Goal: Task Accomplishment & Management: Use online tool/utility

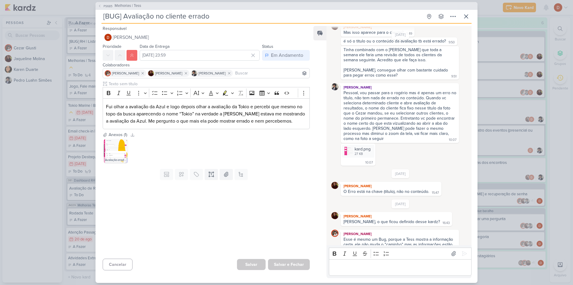
scroll to position [109, 0]
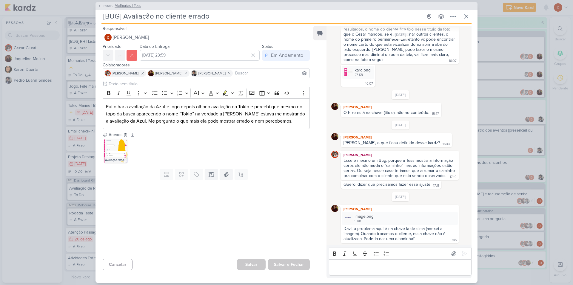
click at [105, 8] on span "PS685" at bounding box center [108, 6] width 11 height 4
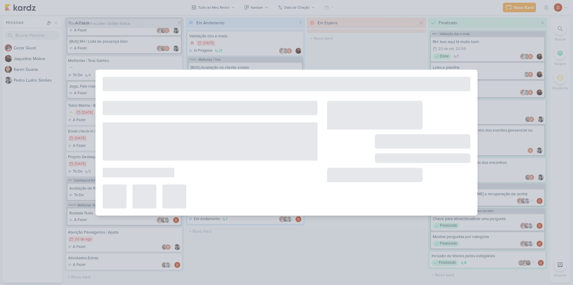
type input "Melhorias | Tess"
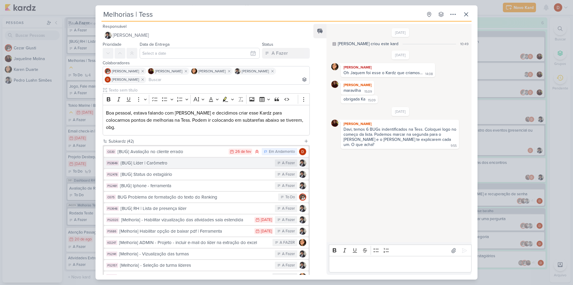
click at [151, 159] on div "{BUG] Líder | Carômetro" at bounding box center [196, 162] width 151 height 7
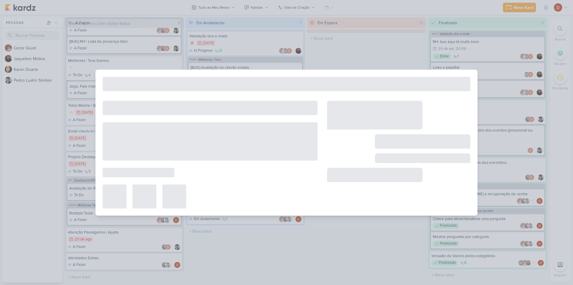
type input "{BUG] Líder | Carômetro"
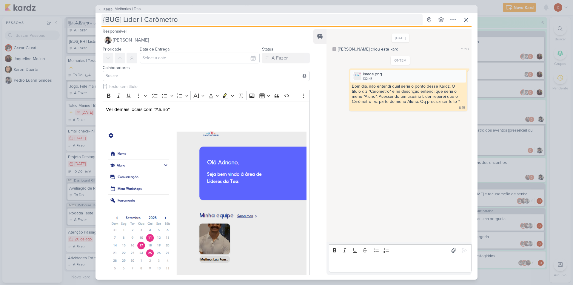
scroll to position [0, 0]
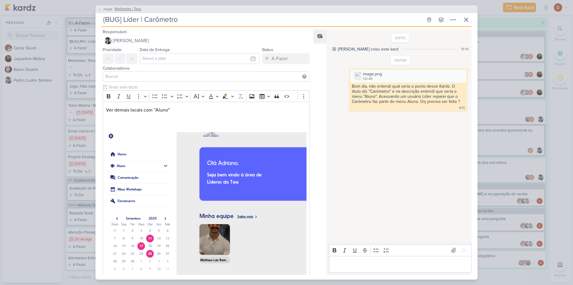
click at [103, 9] on span "PS685" at bounding box center [108, 9] width 11 height 4
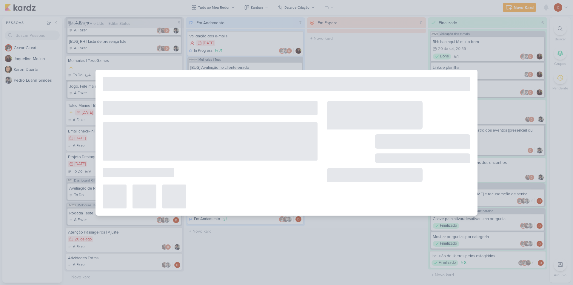
type input "Melhorias | Tess"
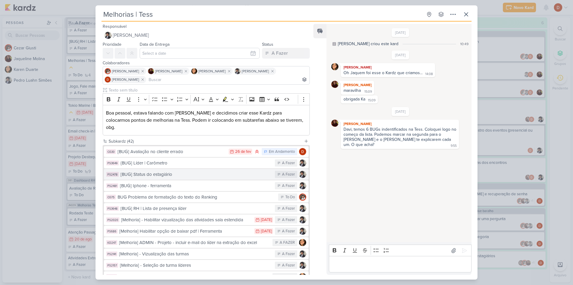
click at [165, 171] on div "[BUG] Status do estagiário" at bounding box center [196, 174] width 151 height 7
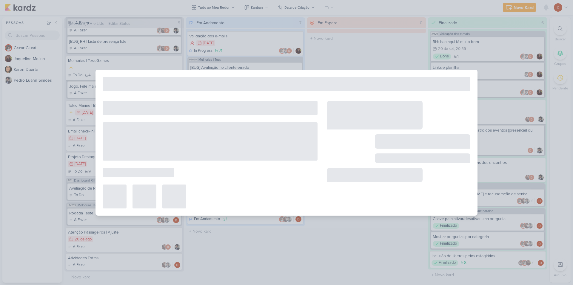
type input "[BUG] Status do estagiário"
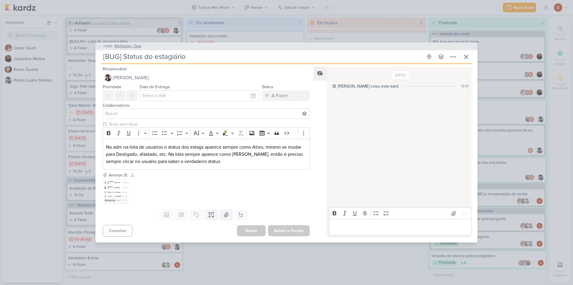
click at [107, 45] on span "PS685" at bounding box center [108, 46] width 11 height 4
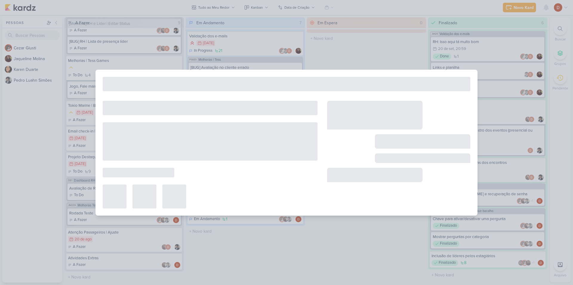
type input "Melhorias | Tess"
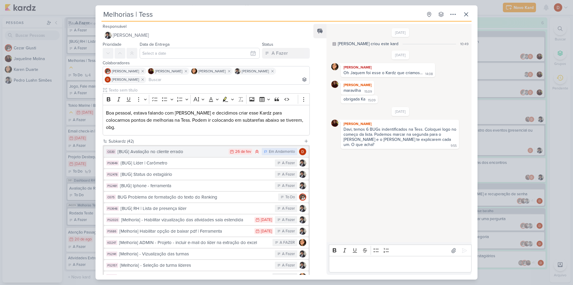
click at [178, 148] on div "[BUG] Avaliação no cliente errado" at bounding box center [172, 151] width 108 height 7
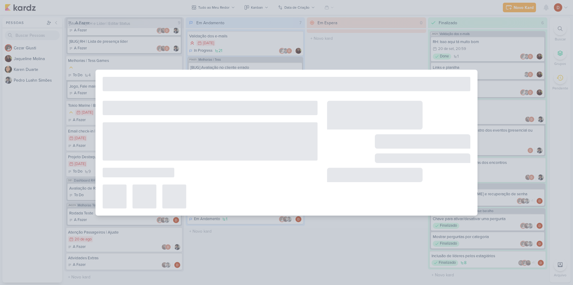
type input "[BUG] Avaliação no cliente errado"
type input "[DATE] 23:59"
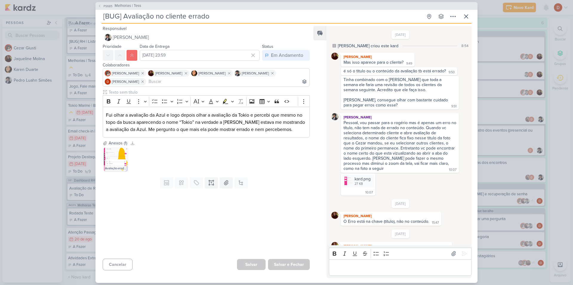
scroll to position [109, 0]
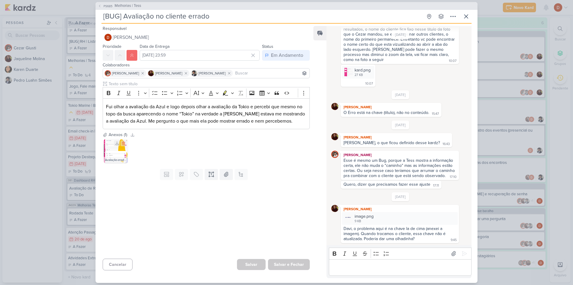
click at [110, 146] on img at bounding box center [116, 151] width 24 height 24
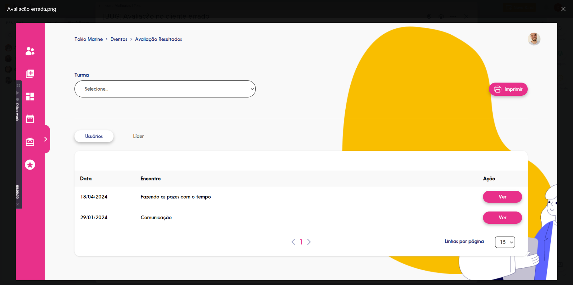
click at [570, 12] on div "Avaliação errada.png" at bounding box center [286, 9] width 573 height 18
click at [564, 12] on icon at bounding box center [563, 8] width 7 height 7
